Goal: Transaction & Acquisition: Download file/media

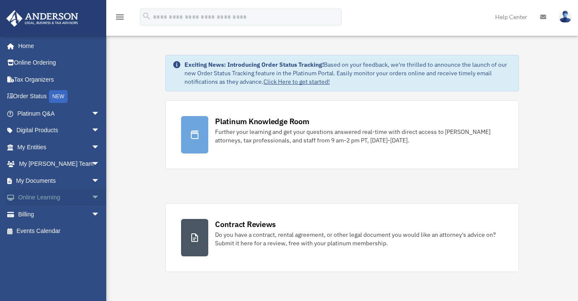
click at [51, 190] on link "Online Learning arrow_drop_down" at bounding box center [59, 197] width 107 height 17
click at [44, 179] on link "My Documents arrow_drop_down" at bounding box center [59, 180] width 107 height 17
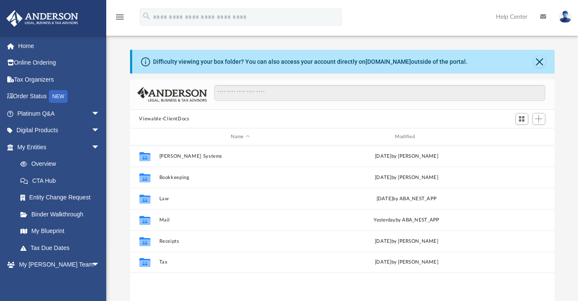
scroll to position [187, 418]
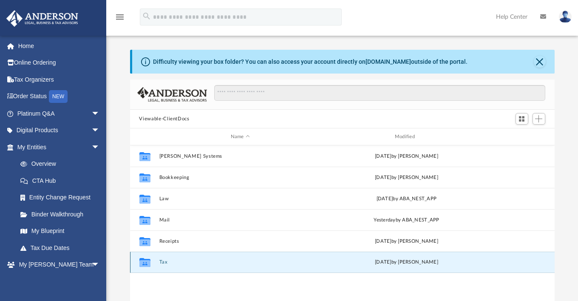
click at [164, 261] on button "Tax" at bounding box center [240, 262] width 162 height 6
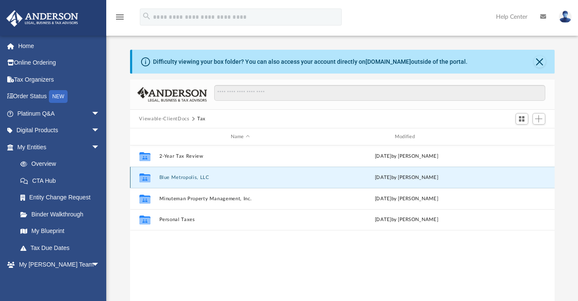
click at [183, 176] on button "Blue Metropolis, LLC" at bounding box center [240, 178] width 162 height 6
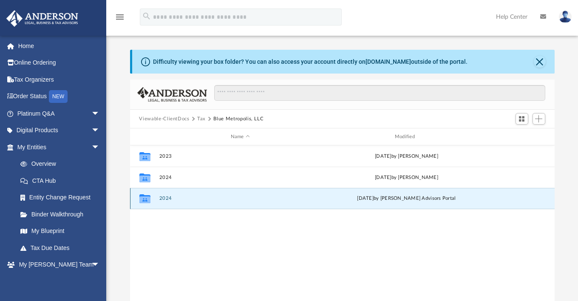
click at [165, 200] on button "2024" at bounding box center [240, 199] width 162 height 6
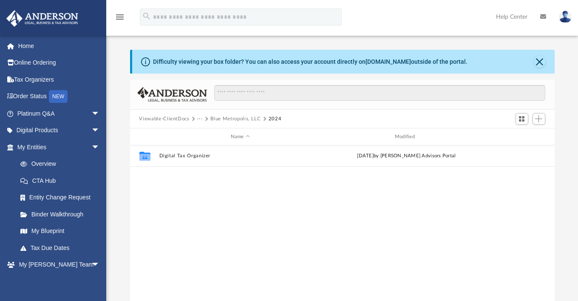
click at [235, 116] on button "Blue Metropolis, LLC" at bounding box center [235, 119] width 50 height 8
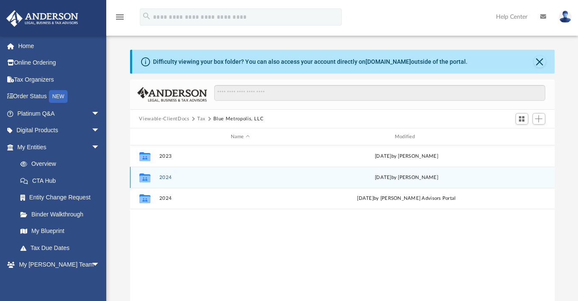
click at [164, 176] on button "2024" at bounding box center [240, 178] width 162 height 6
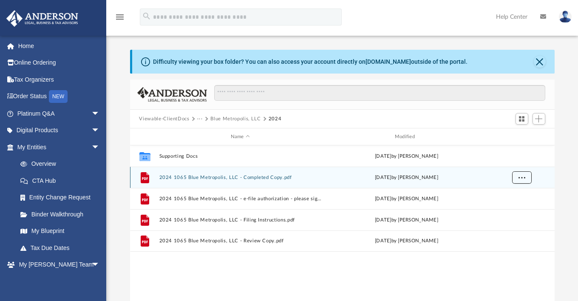
click at [519, 179] on span "More options" at bounding box center [521, 177] width 7 height 5
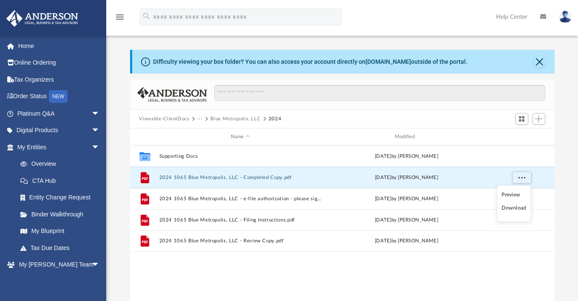
click at [509, 207] on li "Download" at bounding box center [514, 208] width 25 height 9
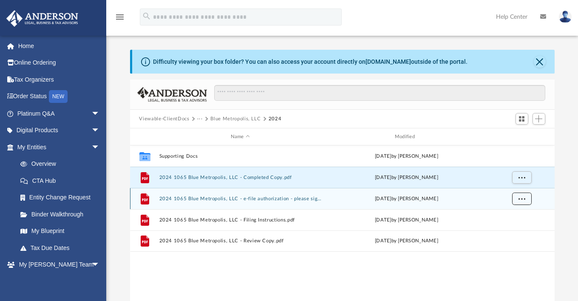
click at [520, 196] on span "More options" at bounding box center [521, 198] width 7 height 5
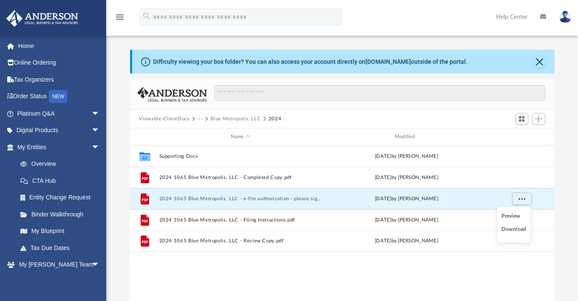
click at [509, 230] on li "Download" at bounding box center [514, 229] width 25 height 9
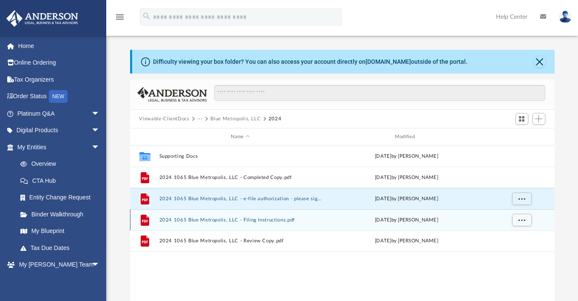
click at [293, 217] on button "2024 1065 Blue Metropolis, LLC - Filing Instructions.pdf" at bounding box center [240, 220] width 162 height 6
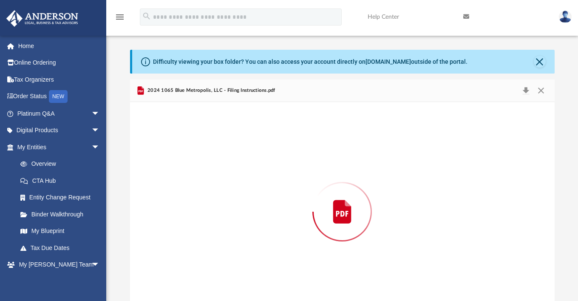
scroll to position [20, 0]
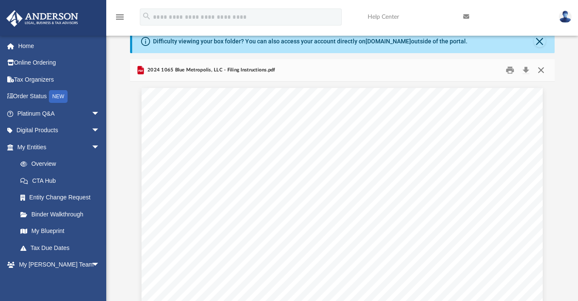
click at [540, 67] on button "Close" at bounding box center [541, 70] width 15 height 13
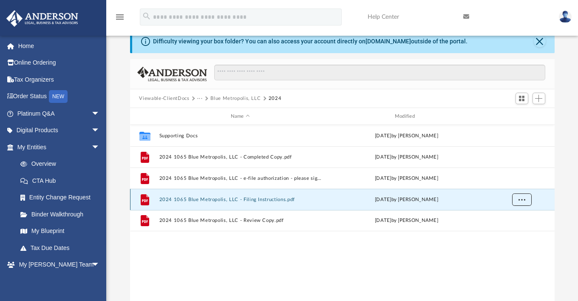
click at [515, 201] on button "More options" at bounding box center [522, 199] width 20 height 13
click at [507, 232] on li "Download" at bounding box center [514, 230] width 25 height 9
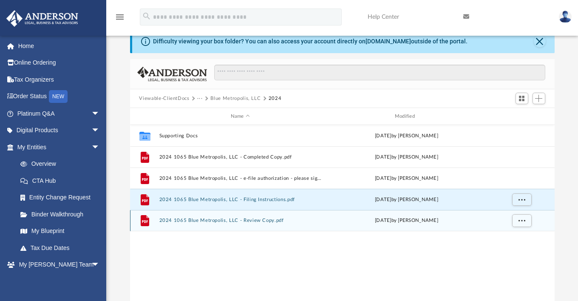
click at [253, 222] on button "2024 1065 Blue Metropolis, LLC - Review Copy.pdf" at bounding box center [240, 221] width 162 height 6
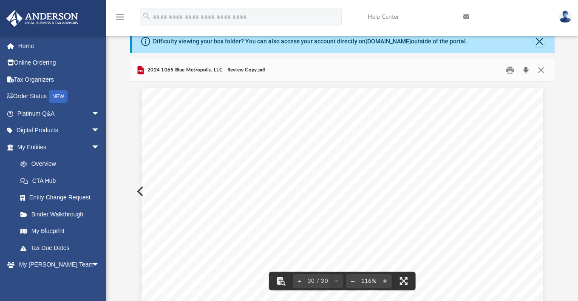
scroll to position [15197, 0]
click at [527, 71] on button "Download" at bounding box center [526, 70] width 15 height 13
click at [179, 71] on span "2024 1065 Blue Metropolis, LLC - Review Copy.pdf" at bounding box center [206, 70] width 120 height 8
click at [538, 71] on button "Close" at bounding box center [541, 70] width 15 height 13
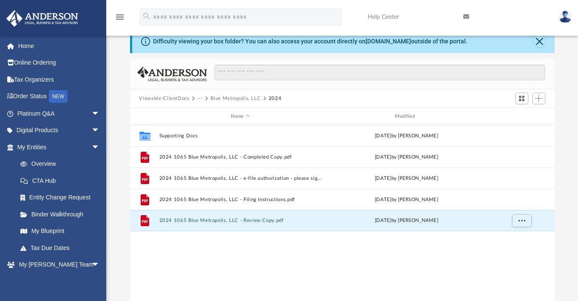
click at [224, 97] on button "Blue Metropolis, LLC" at bounding box center [235, 99] width 50 height 8
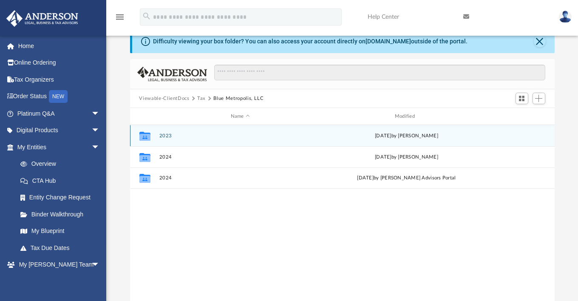
click at [163, 136] on button "2023" at bounding box center [240, 136] width 162 height 6
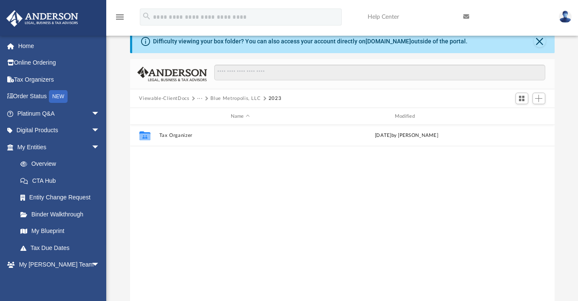
click at [198, 97] on button "···" at bounding box center [200, 99] width 6 height 8
click at [202, 111] on li "Tax" at bounding box center [206, 113] width 8 height 9
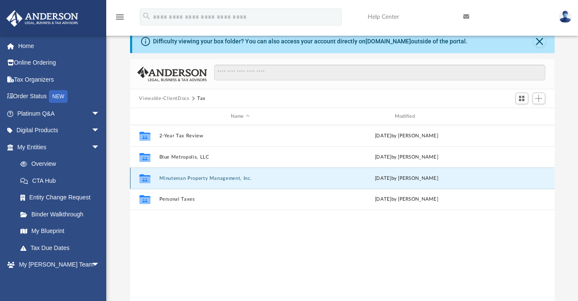
click at [183, 178] on button "Minuteman Property Management, Inc." at bounding box center [240, 179] width 162 height 6
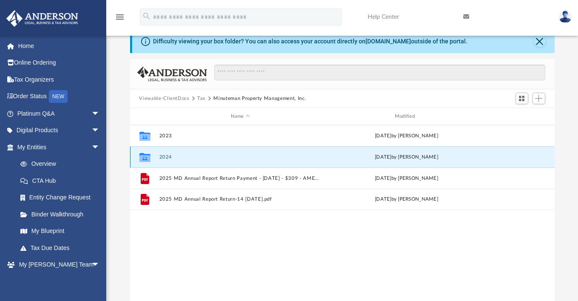
click at [162, 158] on button "2024" at bounding box center [240, 157] width 162 height 6
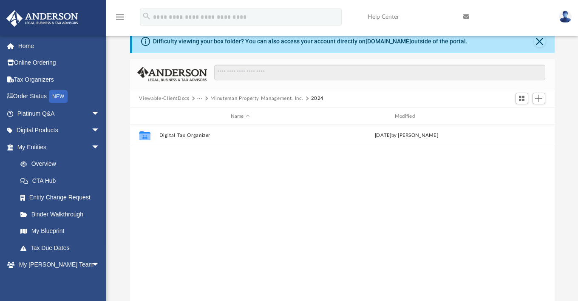
click at [231, 95] on button "Minuteman Property Management, Inc." at bounding box center [256, 99] width 93 height 8
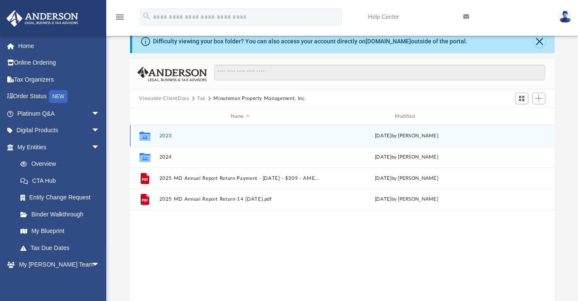
click at [166, 135] on button "2023" at bounding box center [240, 136] width 162 height 6
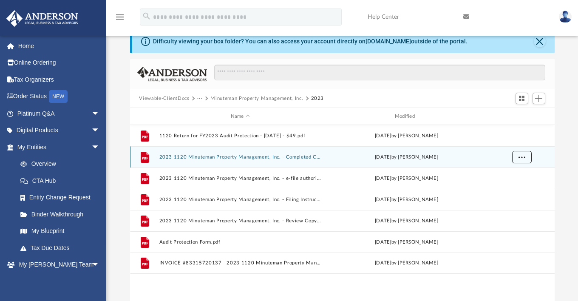
click at [520, 160] on button "More options" at bounding box center [522, 157] width 20 height 13
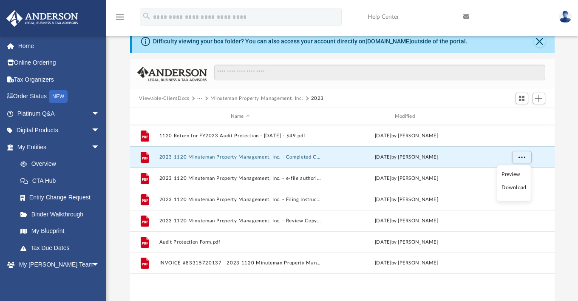
click at [513, 189] on li "Download" at bounding box center [514, 187] width 25 height 9
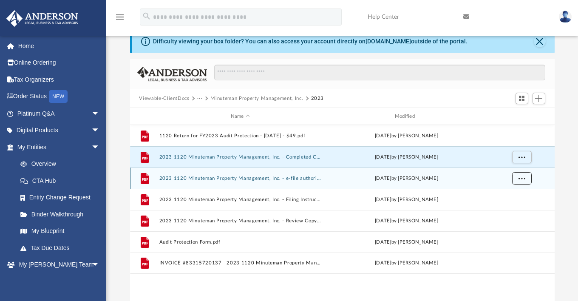
click at [519, 179] on span "More options" at bounding box center [521, 178] width 7 height 5
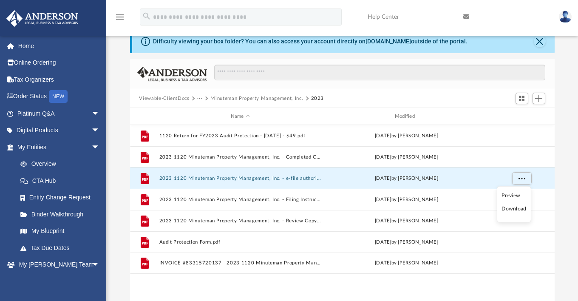
click at [516, 209] on li "Download" at bounding box center [514, 209] width 25 height 9
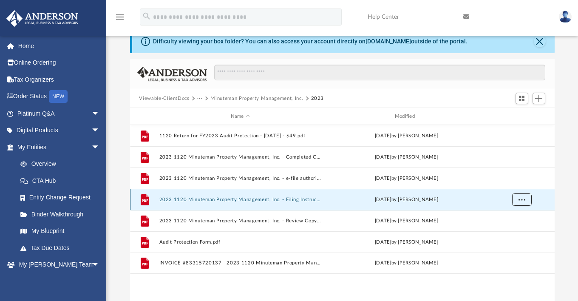
click at [522, 199] on span "More options" at bounding box center [521, 199] width 7 height 5
click at [513, 236] on ul "Preview Download" at bounding box center [514, 225] width 34 height 37
click at [506, 230] on li "Download" at bounding box center [514, 230] width 25 height 9
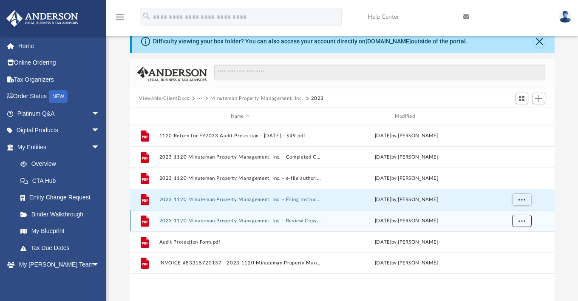
click at [522, 223] on button "More options" at bounding box center [522, 221] width 20 height 13
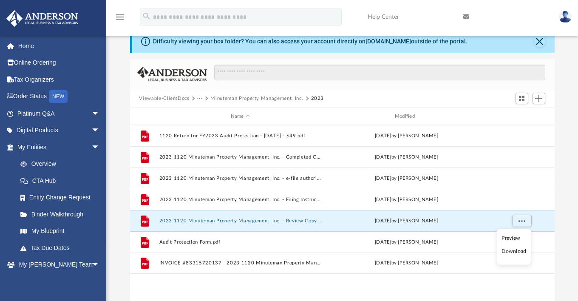
click at [513, 249] on li "Download" at bounding box center [514, 251] width 25 height 9
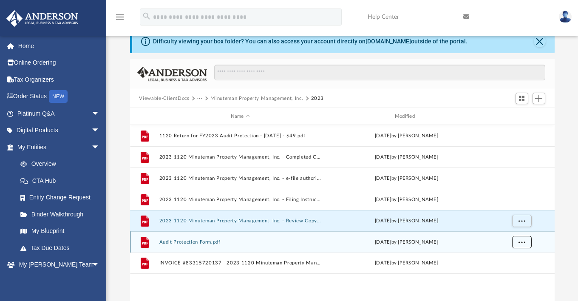
click at [523, 240] on span "More options" at bounding box center [521, 241] width 7 height 5
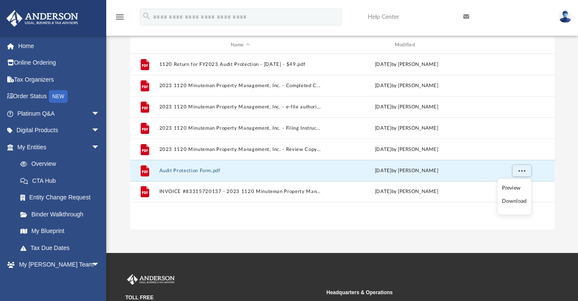
scroll to position [93, 0]
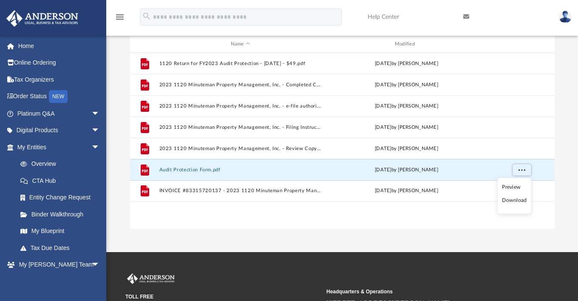
click at [519, 202] on li "Download" at bounding box center [514, 200] width 25 height 9
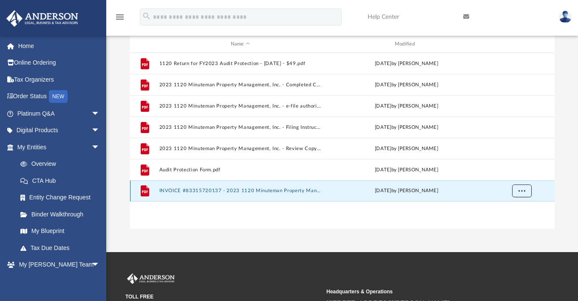
click at [524, 193] on button "More options" at bounding box center [522, 191] width 20 height 13
click at [510, 221] on li "Download" at bounding box center [514, 221] width 25 height 9
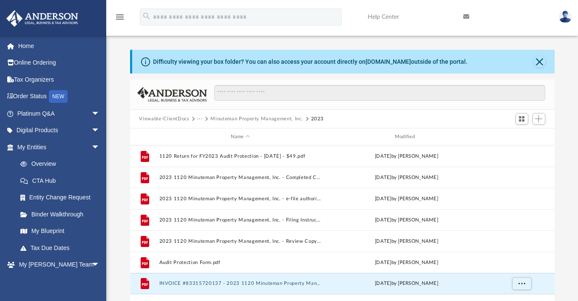
click at [198, 119] on button "···" at bounding box center [200, 119] width 6 height 8
click at [204, 134] on li "Tax" at bounding box center [206, 133] width 8 height 9
